Goal: Task Accomplishment & Management: Use online tool/utility

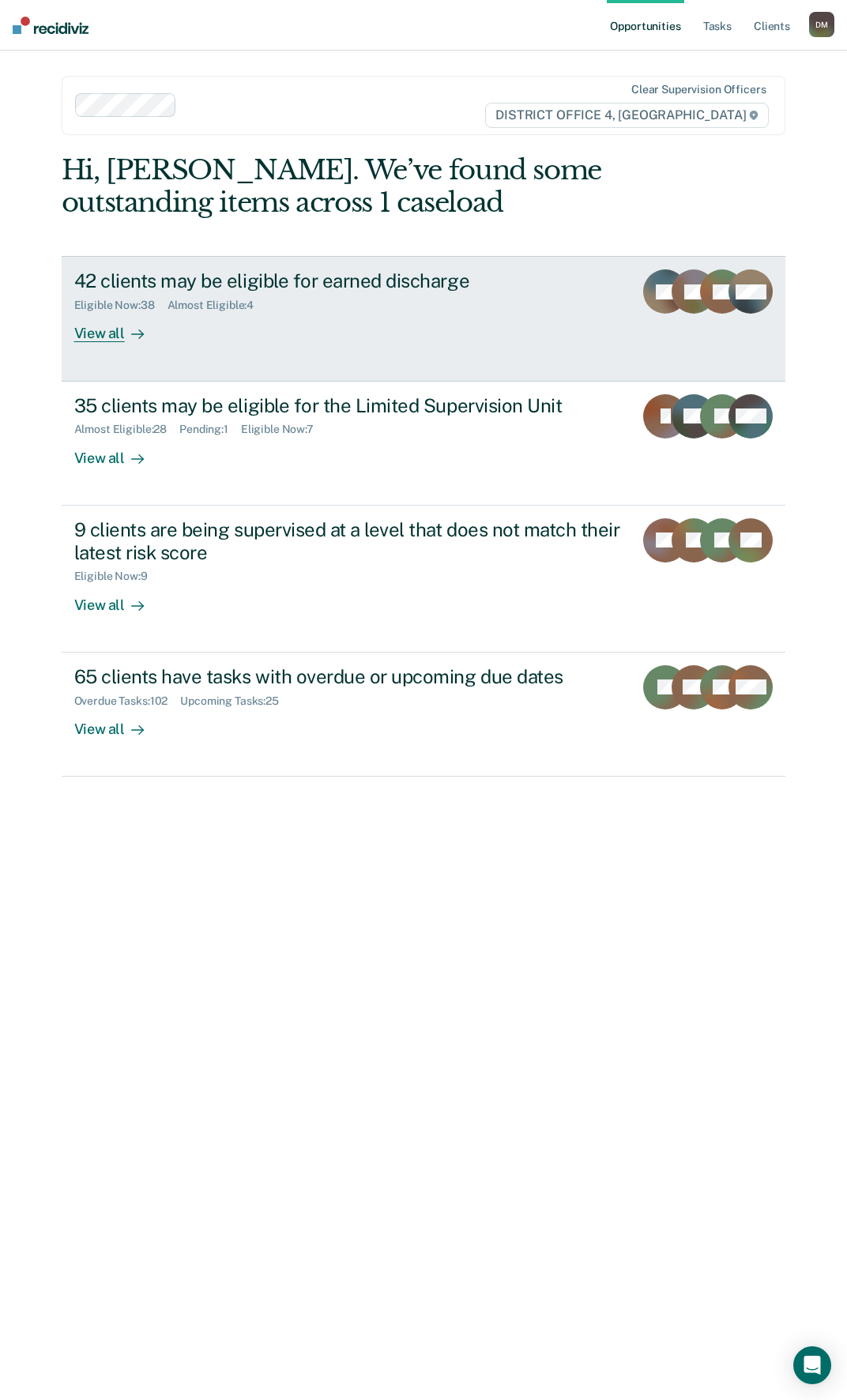
click at [371, 296] on div "Eligible Now : 38 Almost Eligible : 4" at bounding box center [348, 302] width 548 height 20
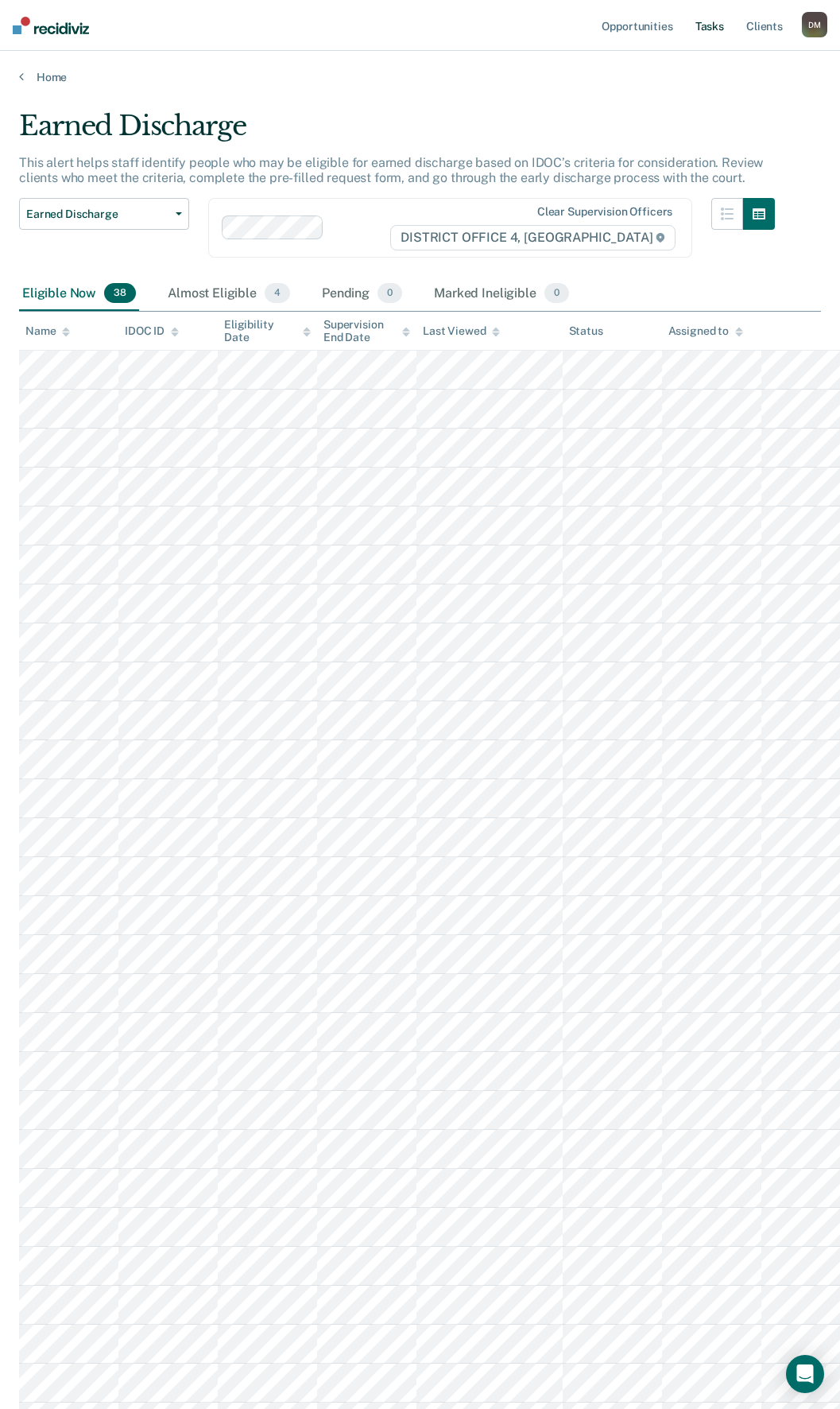
click at [701, 27] on link "Tasks" at bounding box center [710, 25] width 35 height 51
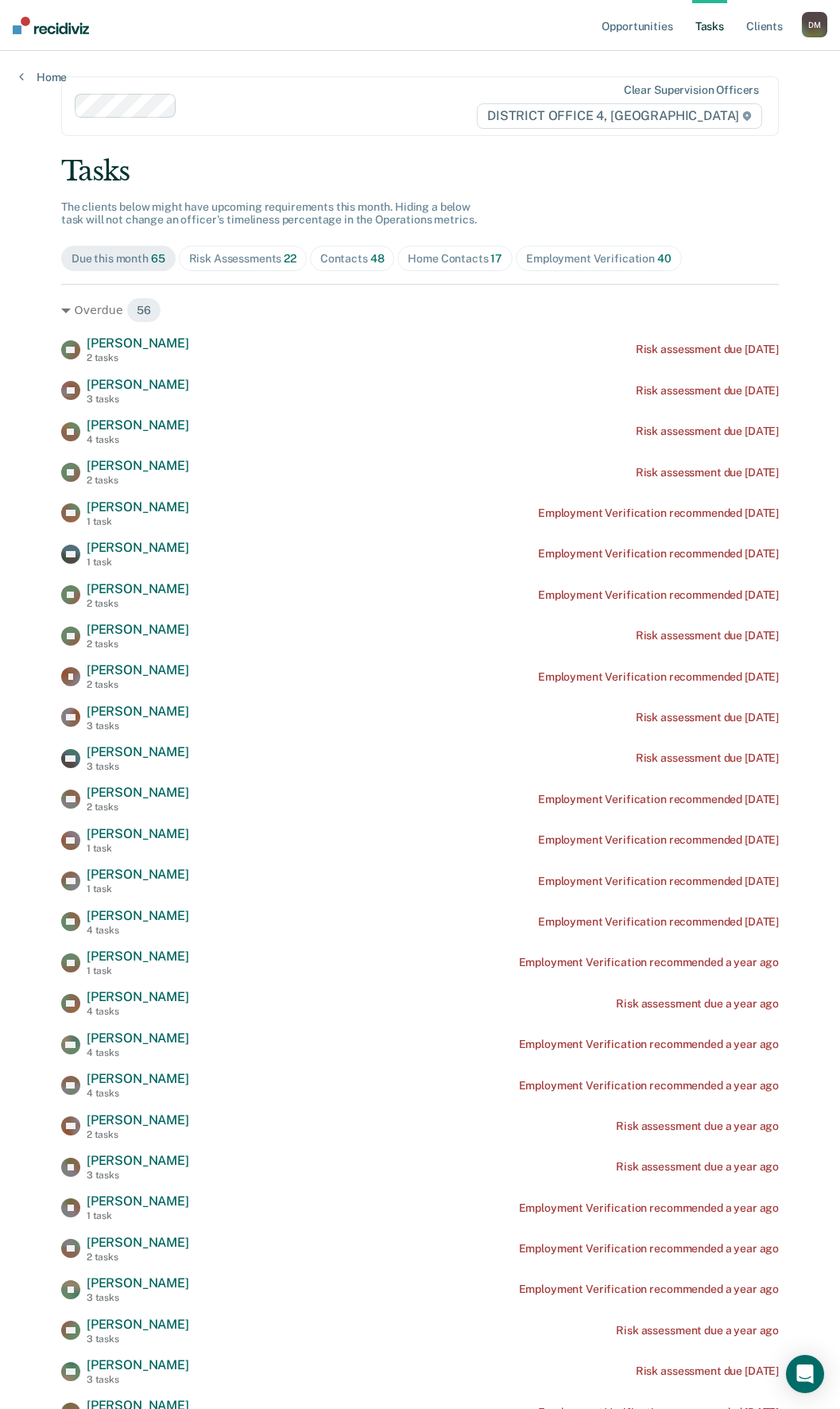
click at [52, 36] on nav "Opportunities Tasks Client s Diaz, Michael D M Profile How it works Log Out" at bounding box center [420, 25] width 840 height 51
click at [50, 30] on img at bounding box center [51, 25] width 77 height 17
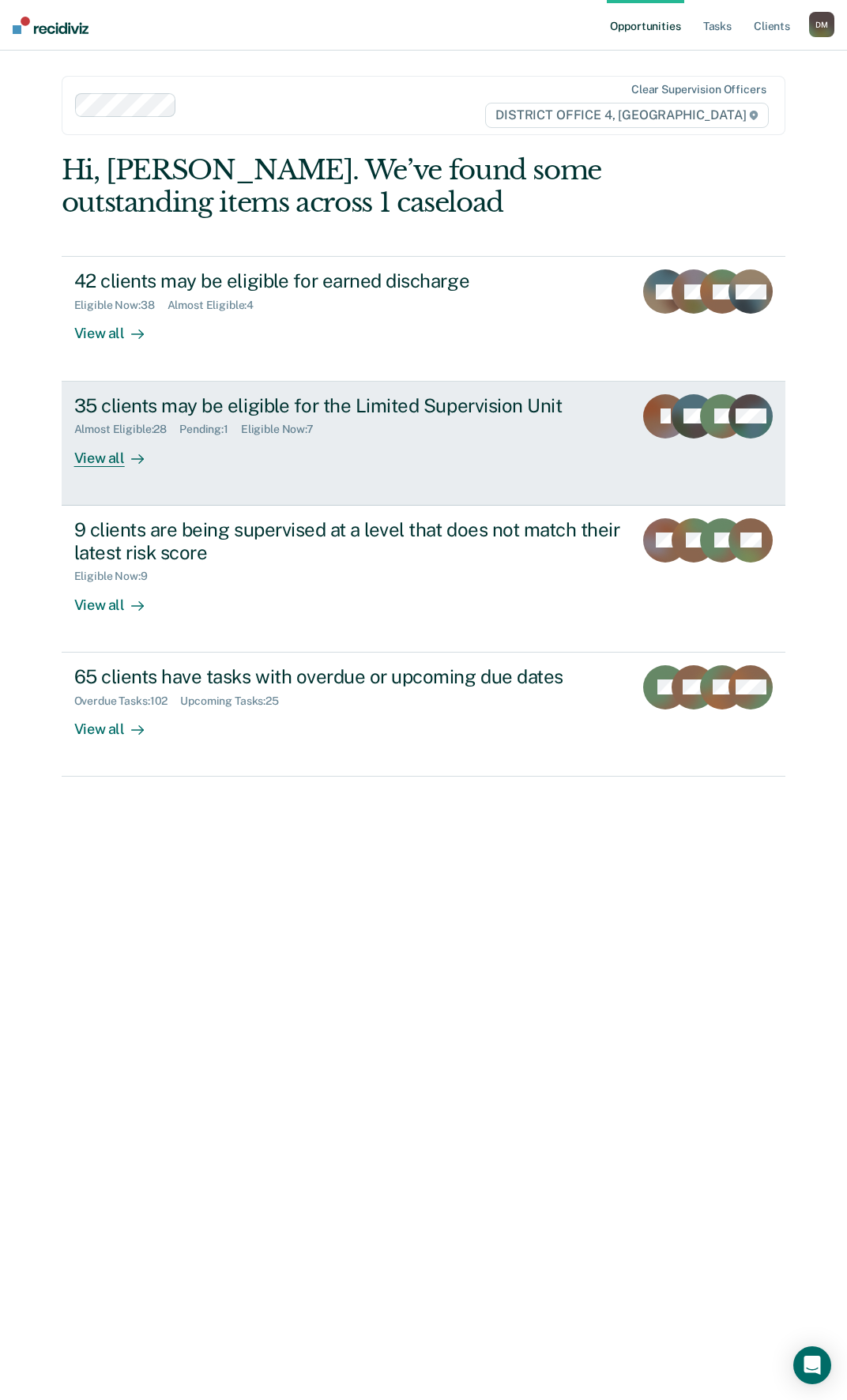
click at [246, 412] on div "35 clients may be eligible for the Limited Supervision Unit" at bounding box center [348, 405] width 548 height 23
